Goal: Transaction & Acquisition: Purchase product/service

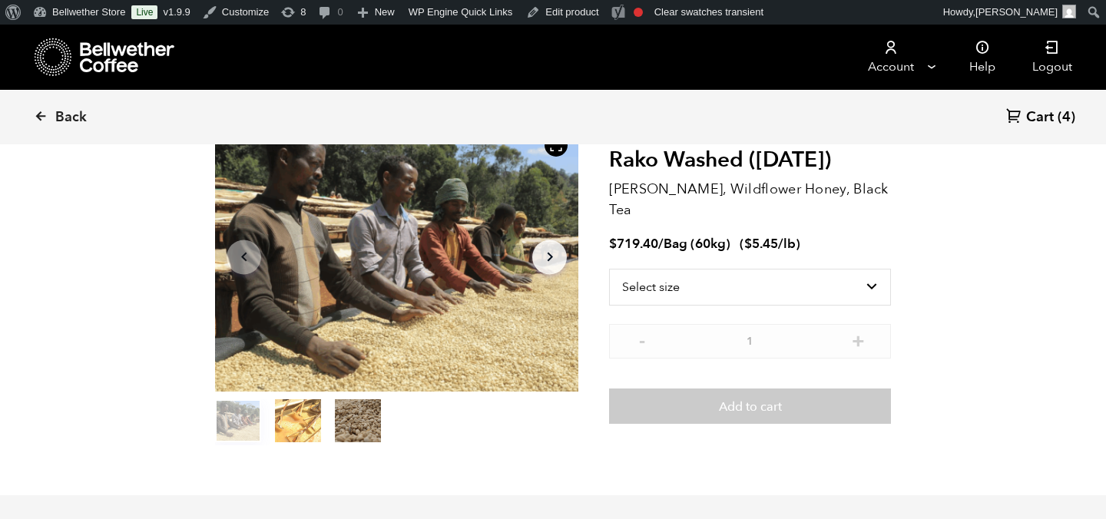
scroll to position [668, 658]
click at [812, 269] on select "Select size Bag (60kg) (132 lbs)" at bounding box center [750, 287] width 282 height 37
select select "bag-3"
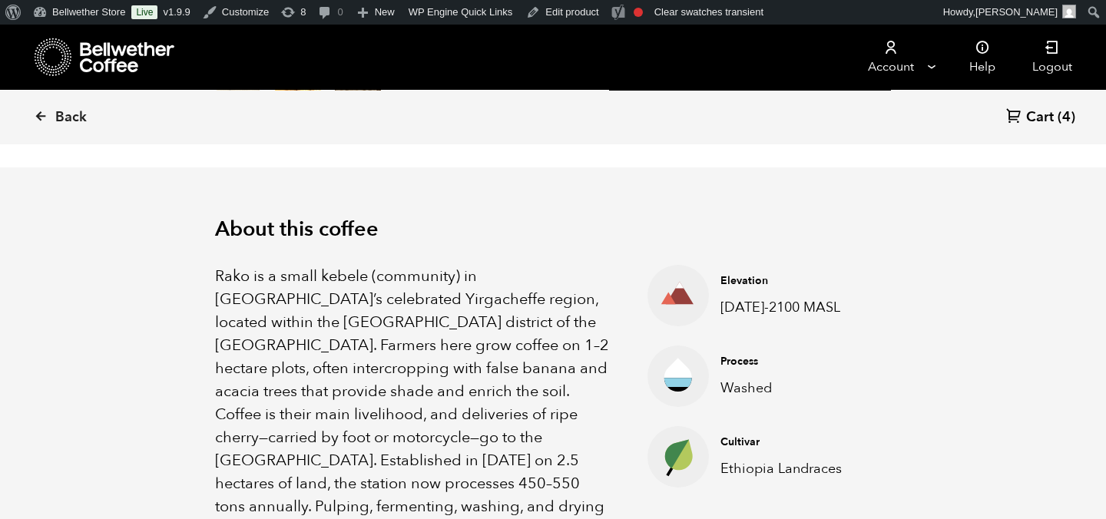
scroll to position [0, 0]
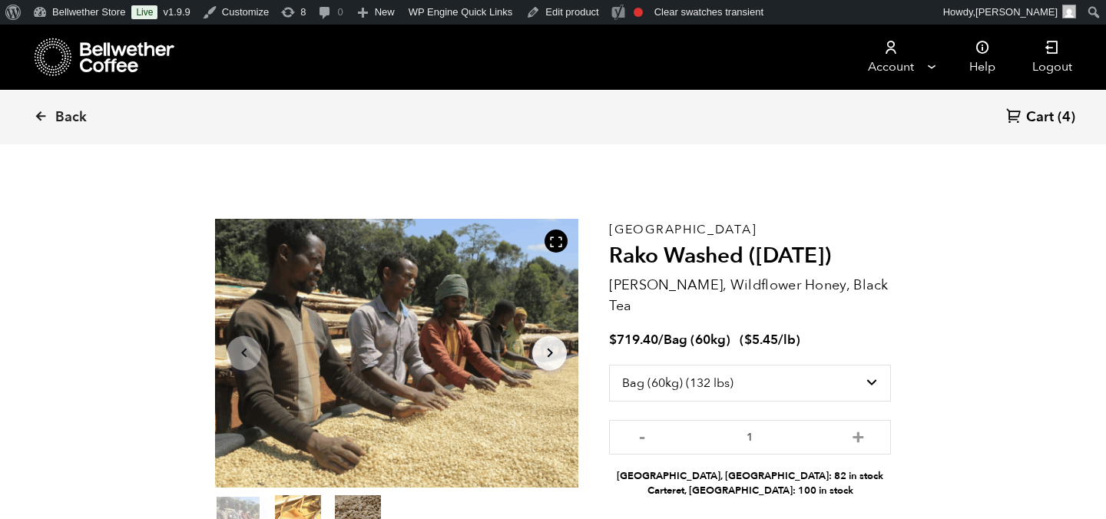
click at [98, 66] on icon at bounding box center [128, 57] width 96 height 31
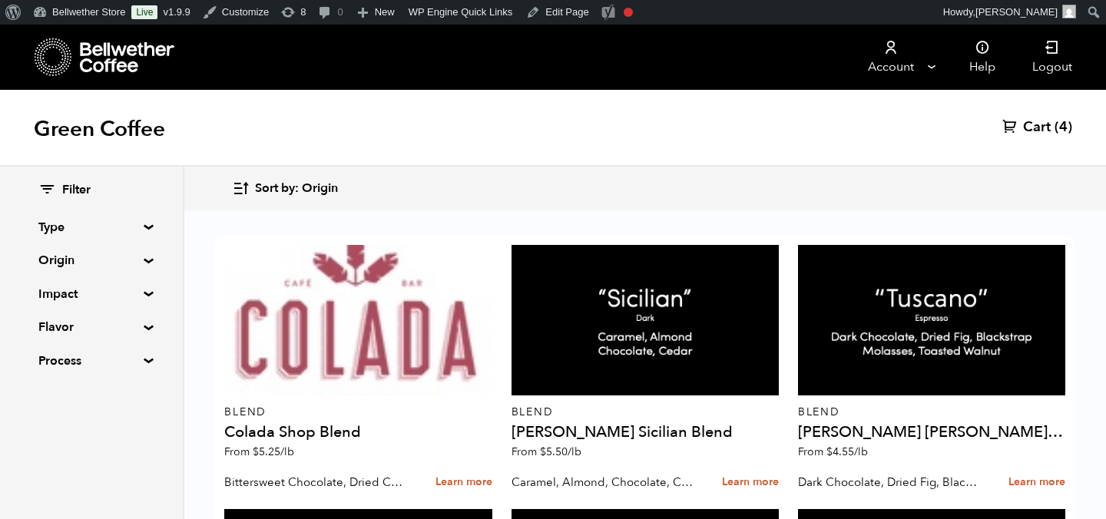
click at [731, 109] on div "Green Coffee Cart (4)" at bounding box center [553, 128] width 1106 height 77
